Goal: Transaction & Acquisition: Purchase product/service

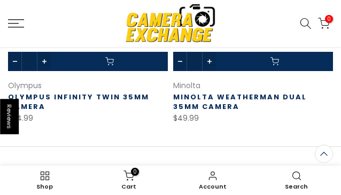
scroll to position [1566, 0]
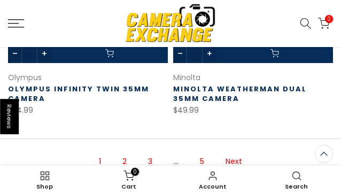
click at [120, 152] on link "2" at bounding box center [124, 161] width 15 height 19
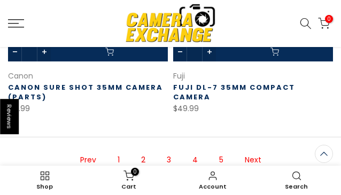
scroll to position [1556, 0]
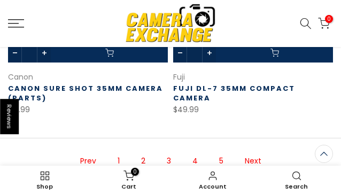
click at [166, 152] on link "3" at bounding box center [169, 161] width 15 height 19
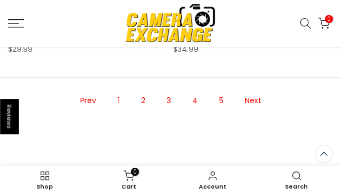
scroll to position [1611, 0]
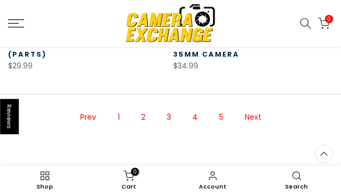
click at [191, 114] on link "4" at bounding box center [195, 117] width 16 height 19
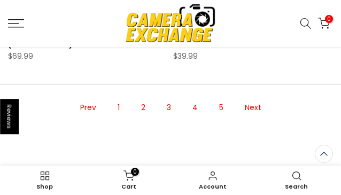
scroll to position [1609, 0]
click at [220, 108] on link "5" at bounding box center [221, 107] width 15 height 19
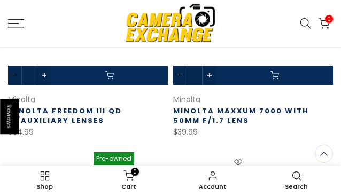
scroll to position [1289, 0]
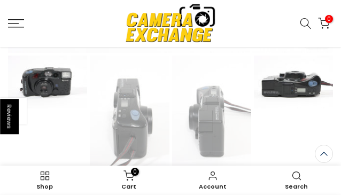
scroll to position [282, 0]
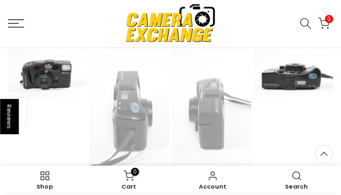
click at [302, 83] on img at bounding box center [293, 74] width 79 height 53
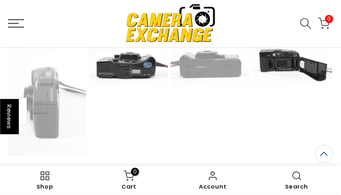
scroll to position [282, 0]
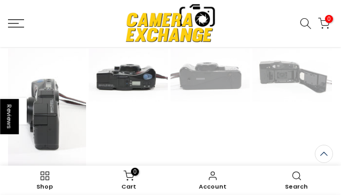
click at [71, 112] on img at bounding box center [46, 108] width 79 height 119
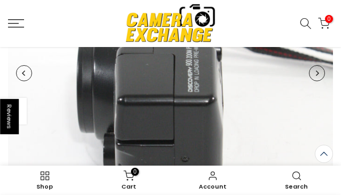
scroll to position [0, 109]
click at [26, 73] on icon "Previous" at bounding box center [23, 73] width 7 height 5
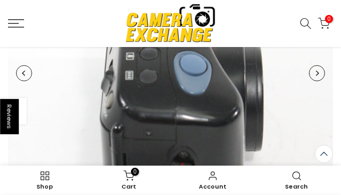
scroll to position [0, 27]
click at [25, 73] on icon "Previous" at bounding box center [23, 73] width 7 height 5
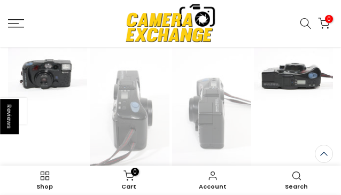
click at [316, 79] on img at bounding box center [293, 74] width 79 height 53
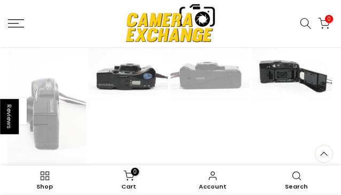
scroll to position [283, 0]
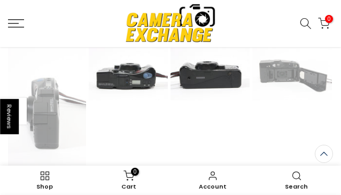
click at [219, 81] on img at bounding box center [210, 74] width 79 height 53
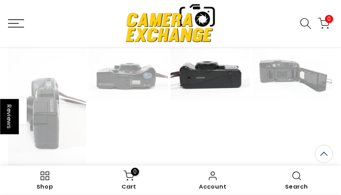
click at [219, 81] on img at bounding box center [210, 74] width 79 height 53
click at [219, 80] on img at bounding box center [210, 74] width 79 height 53
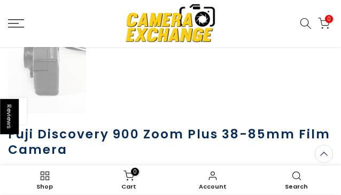
scroll to position [282, 0]
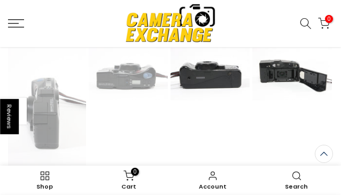
click at [292, 82] on img at bounding box center [291, 74] width 79 height 53
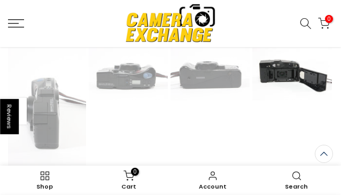
click at [293, 73] on img at bounding box center [291, 74] width 79 height 53
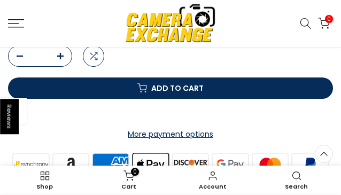
scroll to position [550, 0]
